Goal: Find specific page/section: Find specific page/section

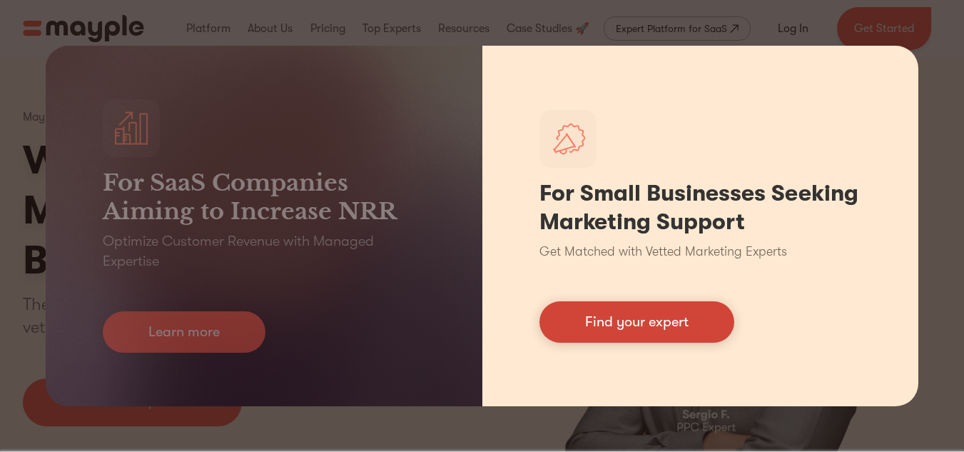
click at [686, 330] on link "Find your expert" at bounding box center [637, 321] width 195 height 41
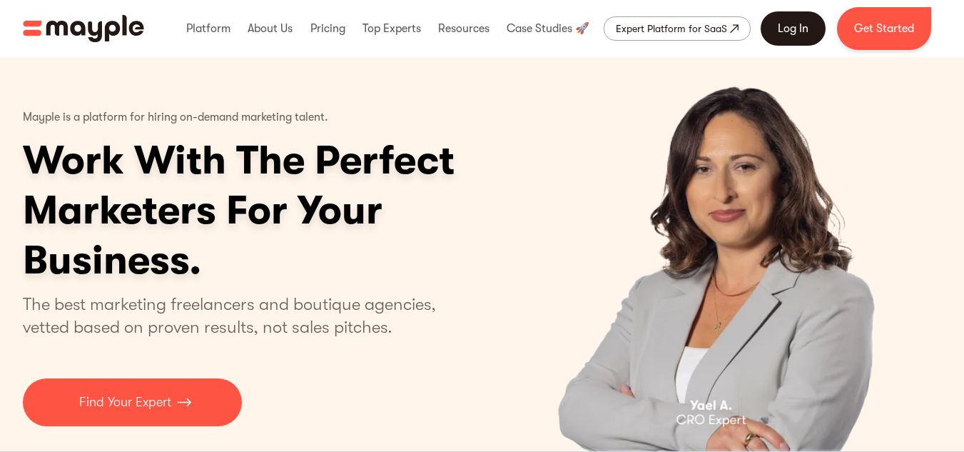
click at [785, 32] on link "Log In" at bounding box center [793, 28] width 65 height 34
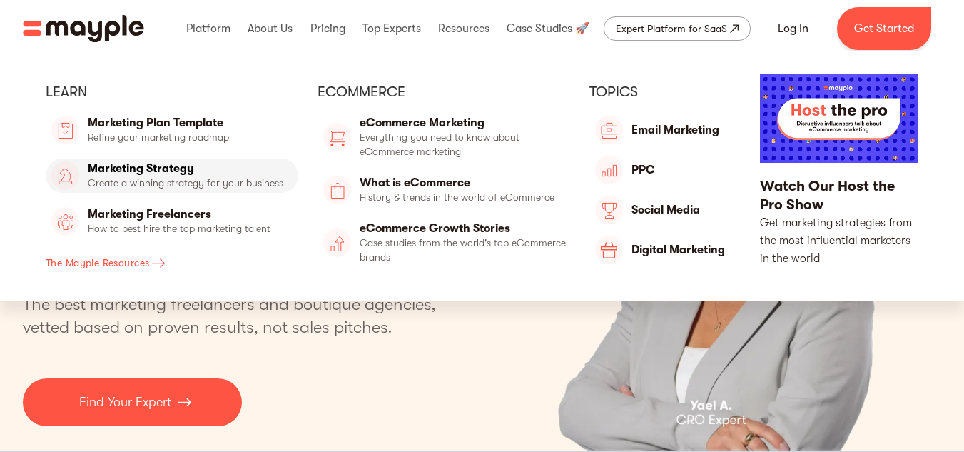
click at [221, 174] on link "Marketing Strategy" at bounding box center [172, 175] width 253 height 34
